Goal: Find specific page/section: Find specific page/section

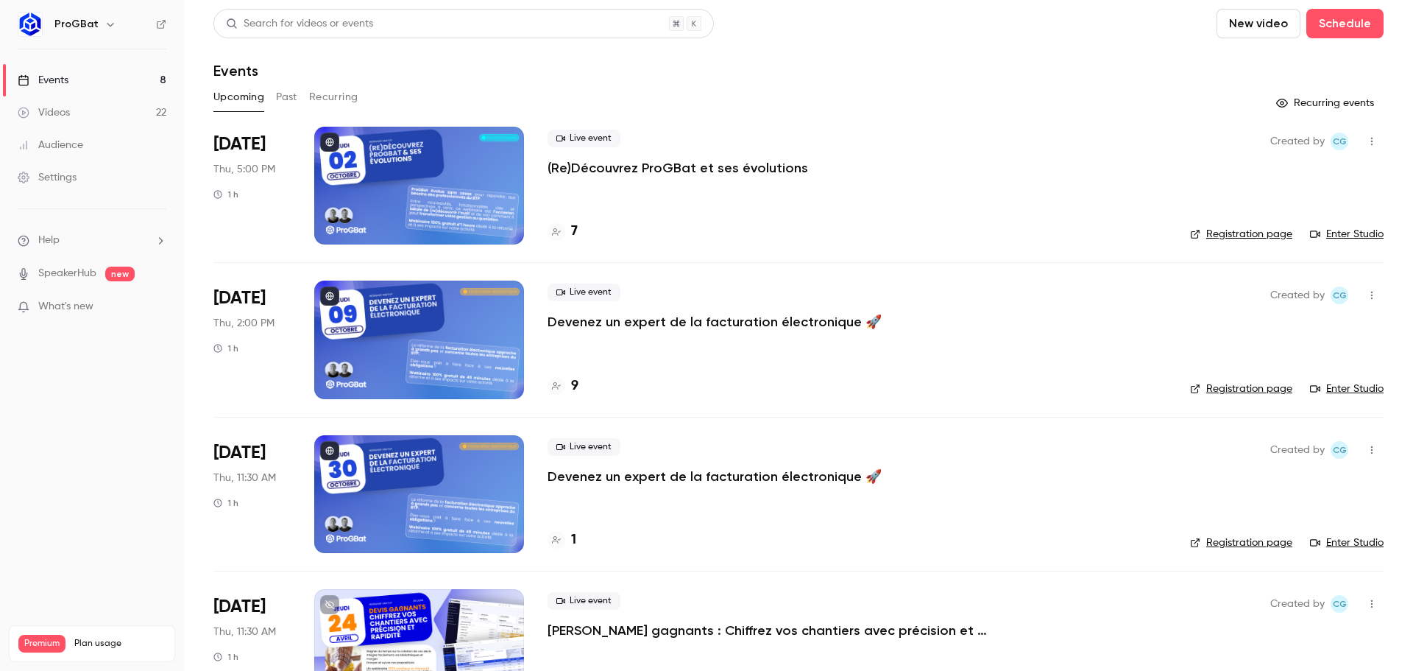
click at [626, 167] on p "(Re)Découvrez ProGBat et ses évolutions" at bounding box center [678, 168] width 261 height 18
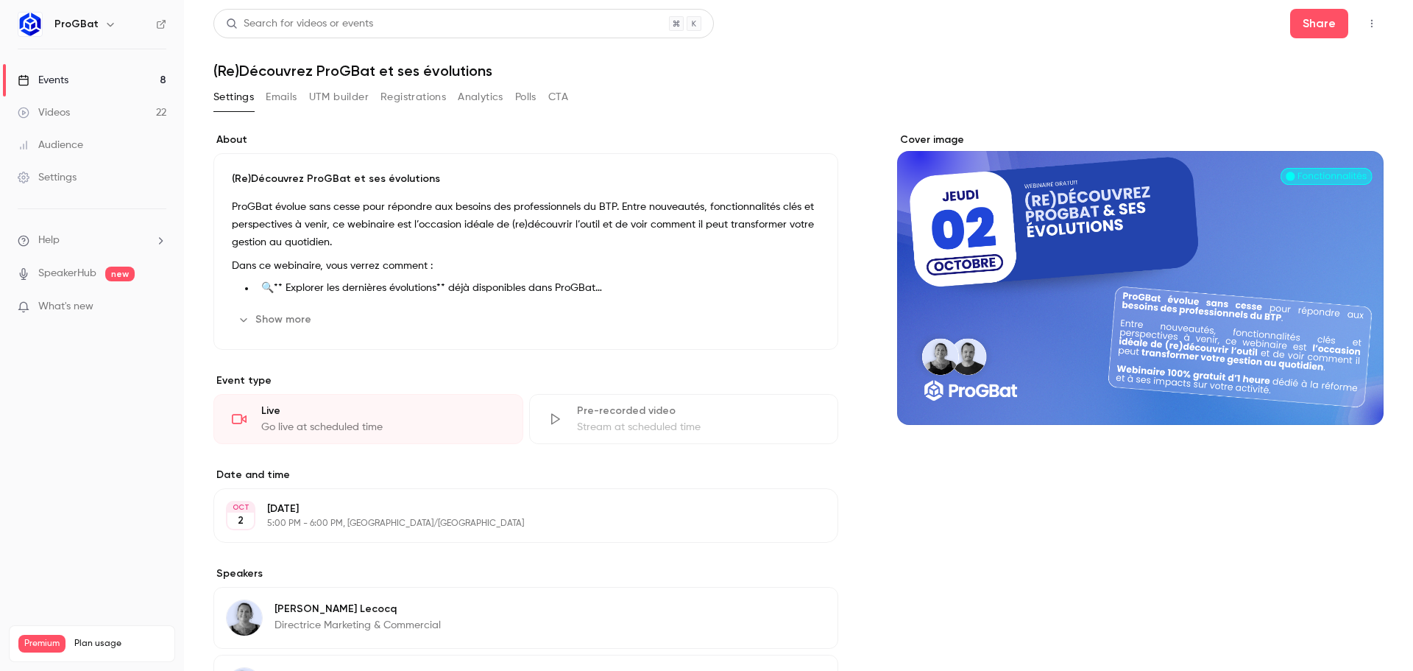
click at [331, 100] on button "UTM builder" at bounding box center [339, 97] width 60 height 24
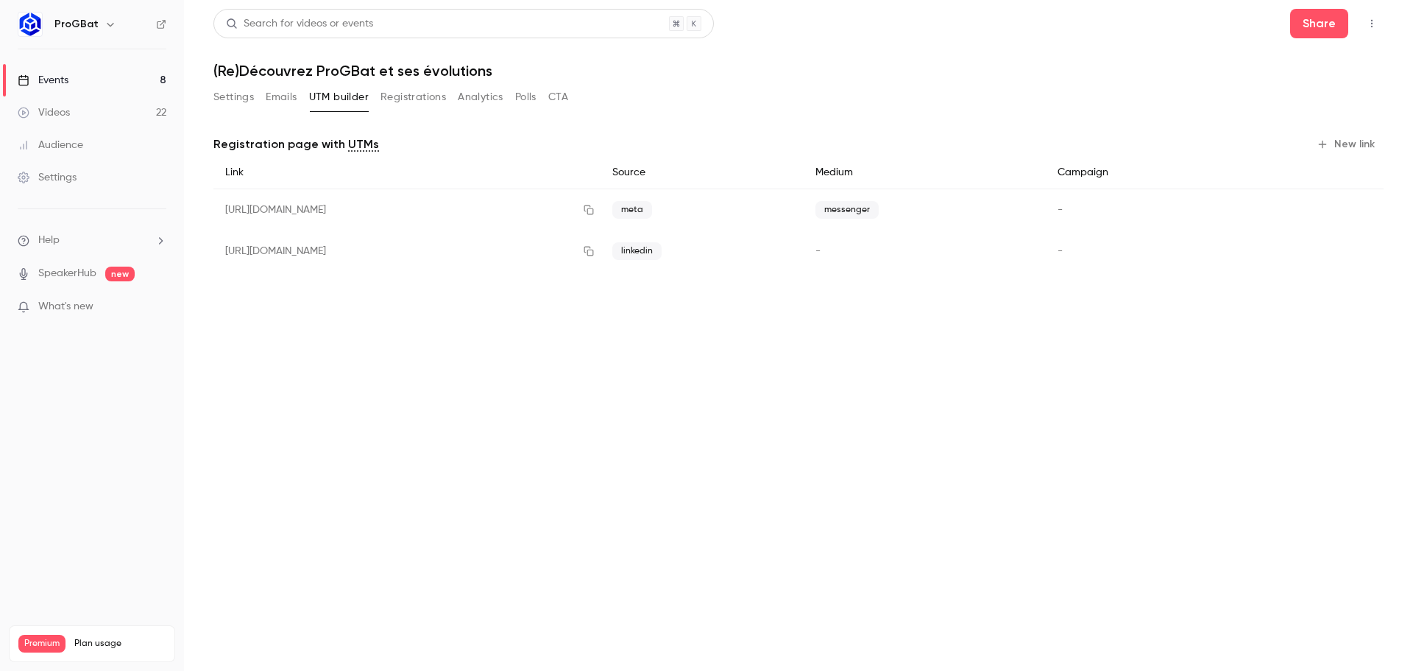
drag, startPoint x: 126, startPoint y: 84, endPoint x: 180, endPoint y: 87, distance: 53.8
click at [126, 85] on link "Events 8" at bounding box center [92, 80] width 184 height 32
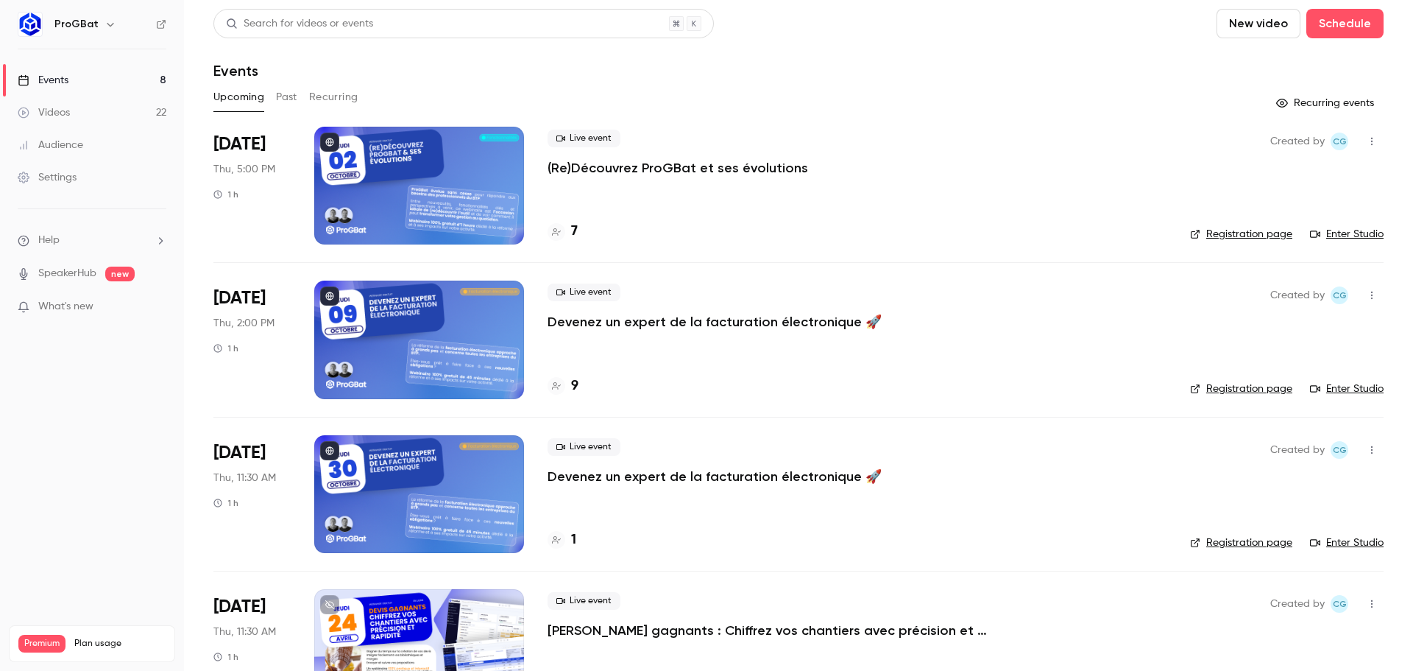
click at [368, 181] on div at bounding box center [419, 186] width 210 height 118
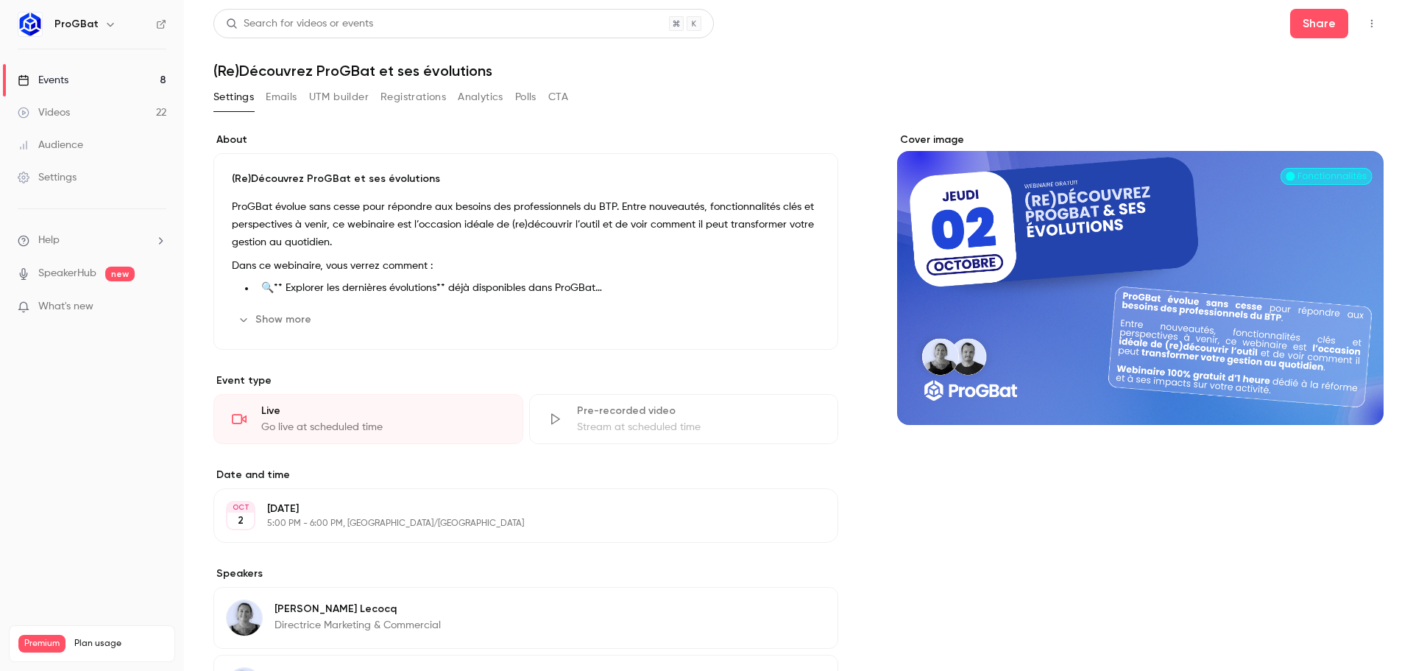
click at [345, 99] on button "UTM builder" at bounding box center [339, 97] width 60 height 24
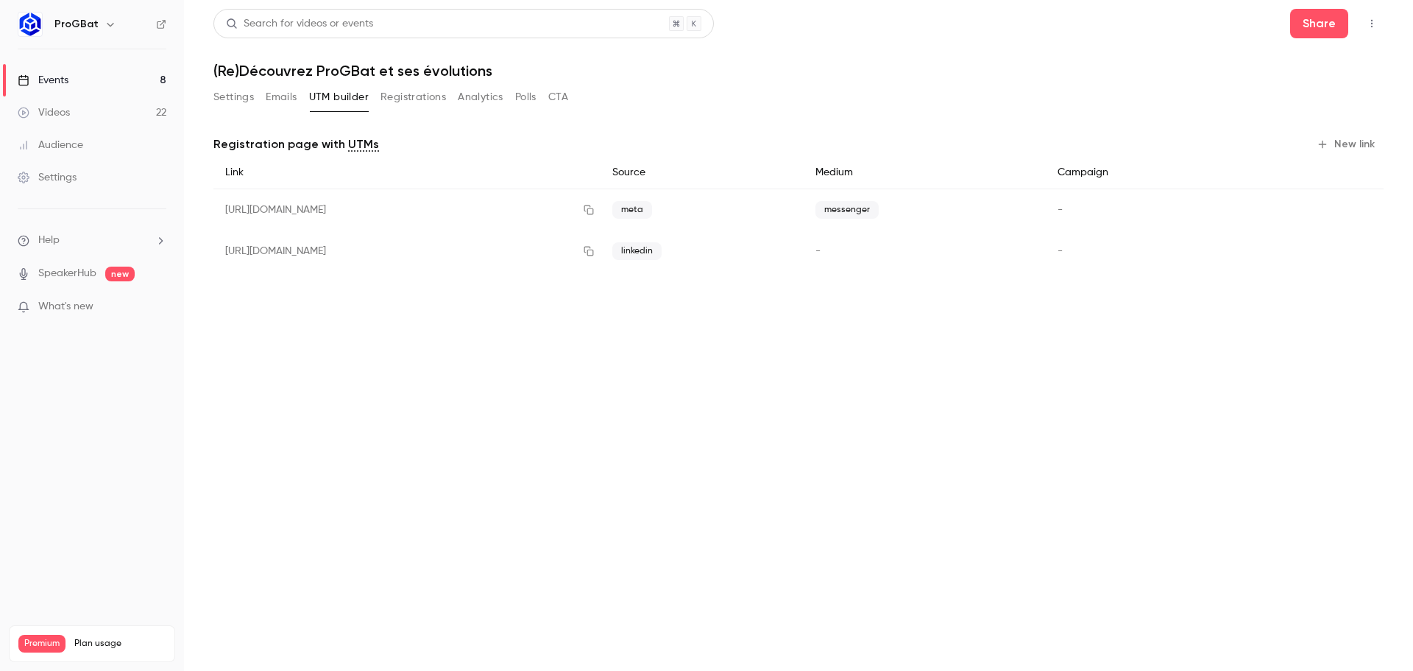
click at [396, 99] on button "Registrations" at bounding box center [414, 97] width 66 height 24
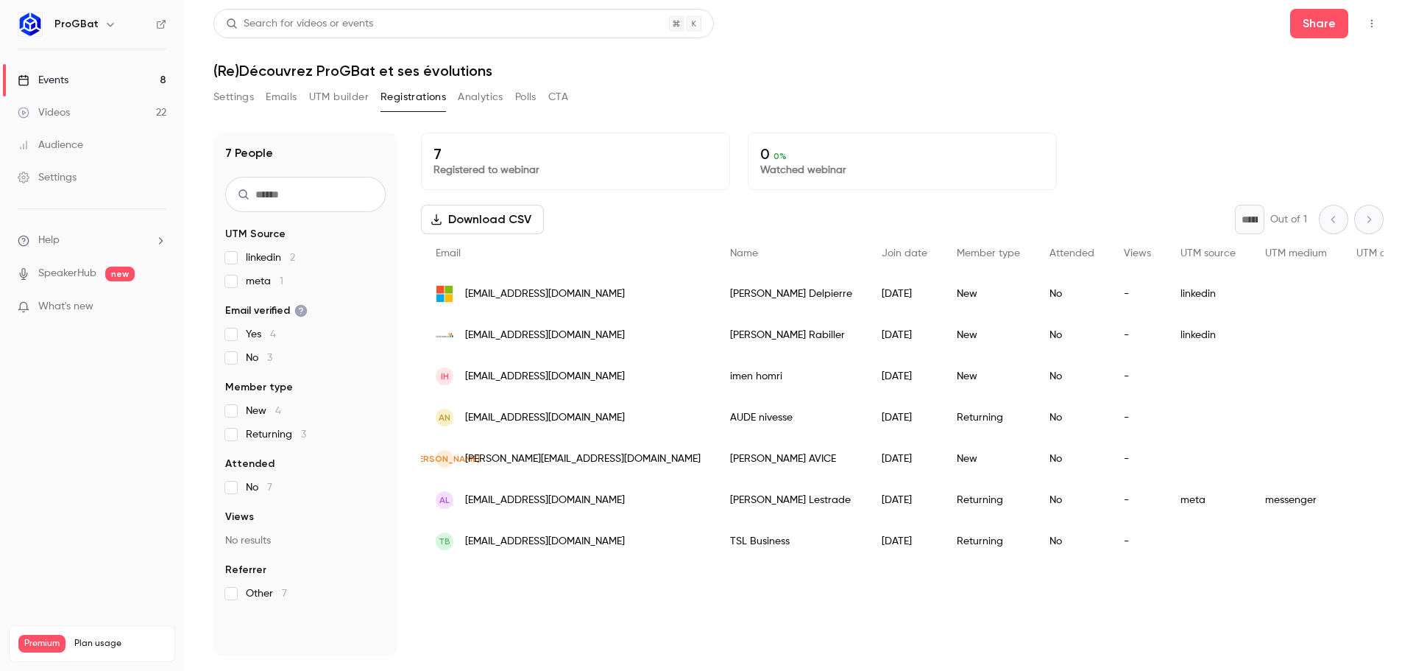
click at [133, 83] on link "Events 8" at bounding box center [92, 80] width 184 height 32
